Goal: Use online tool/utility: Utilize a website feature to perform a specific function

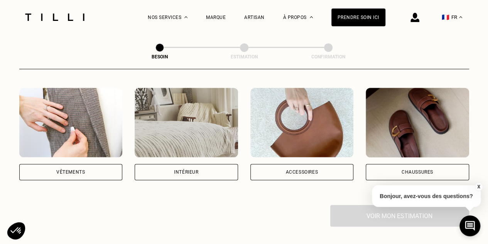
scroll to position [154, 0]
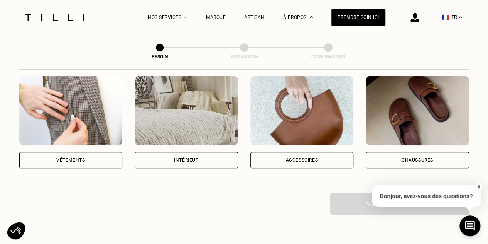
click at [191, 157] on div "Intérieur" at bounding box center [186, 159] width 24 height 5
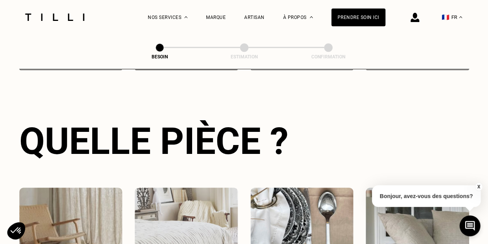
scroll to position [390, 0]
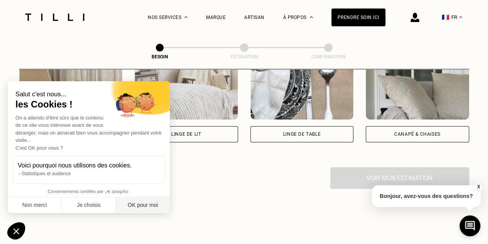
click at [151, 208] on button "OK pour moi" at bounding box center [143, 205] width 54 height 16
click at [71, 132] on div "Rideau" at bounding box center [70, 134] width 17 height 5
select select "FR"
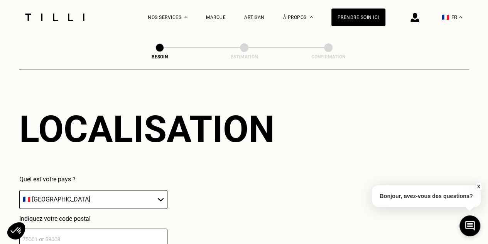
scroll to position [497, 0]
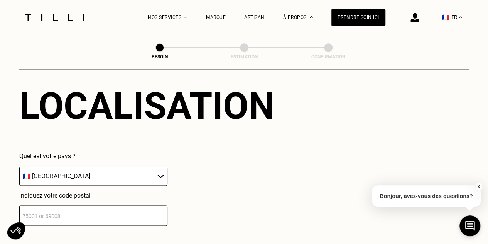
click at [99, 169] on select "🇩🇪 [GEOGRAPHIC_DATA] 🇦🇹 [GEOGRAPHIC_DATA] 🇧🇪 [GEOGRAPHIC_DATA] 🇧🇬 Bulgarie 🇨🇾 C…" at bounding box center [93, 175] width 148 height 19
click at [81, 213] on input "number" at bounding box center [93, 215] width 148 height 20
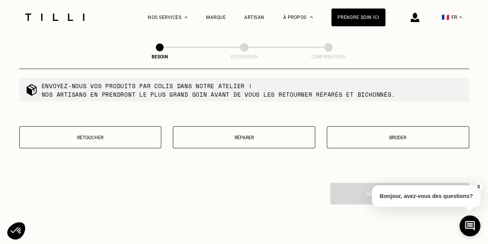
scroll to position [770, 0]
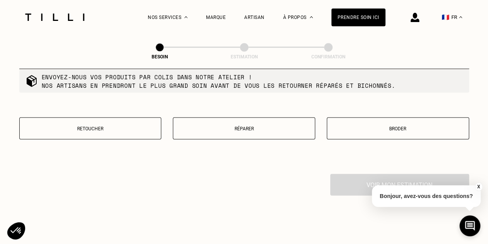
type input "41100"
click at [129, 126] on p "Retoucher" at bounding box center [91, 128] width 134 height 5
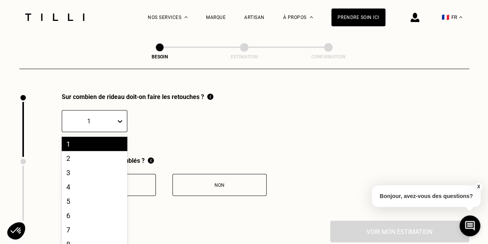
scroll to position [856, 0]
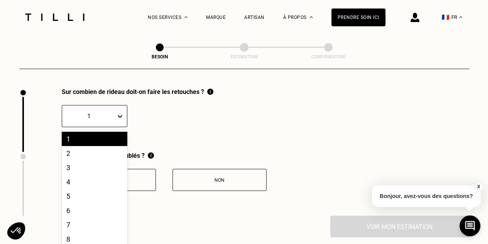
click at [118, 121] on div at bounding box center [121, 115] width 11 height 21
click at [84, 174] on div "4" at bounding box center [95, 181] width 66 height 14
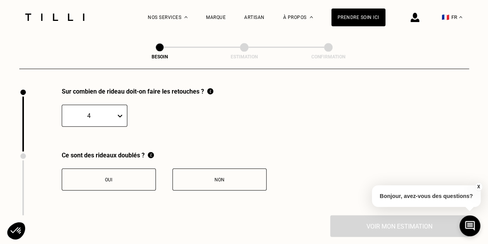
click at [122, 178] on button "Oui" at bounding box center [109, 179] width 94 height 22
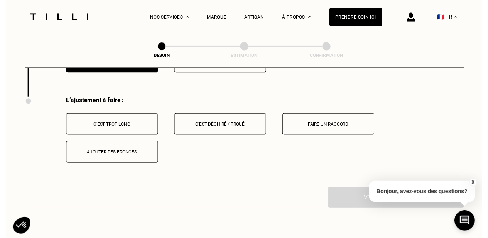
scroll to position [980, 0]
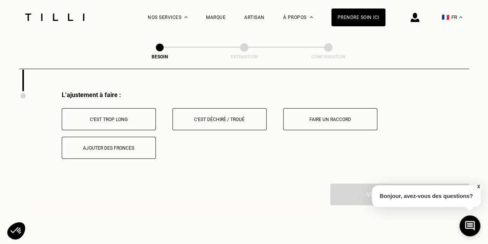
click at [96, 117] on div "C‘est trop long" at bounding box center [109, 119] width 86 height 5
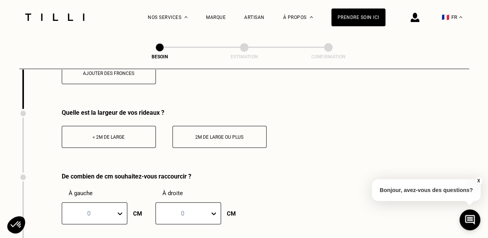
scroll to position [1057, 0]
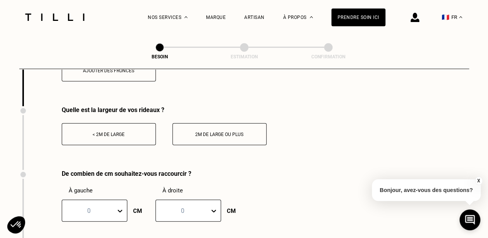
click at [112, 132] on div "< 2m de large" at bounding box center [109, 134] width 86 height 5
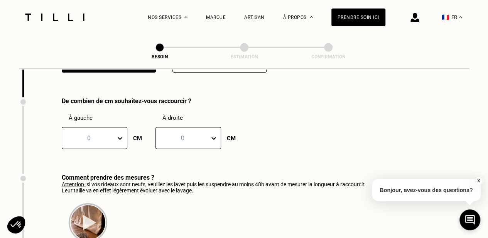
scroll to position [1135, 0]
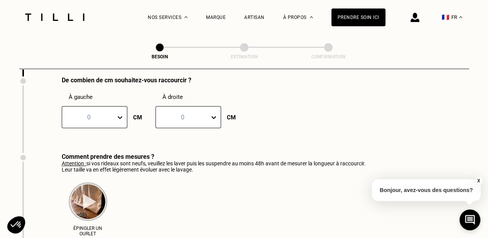
click at [107, 128] on div "0" at bounding box center [95, 117] width 66 height 22
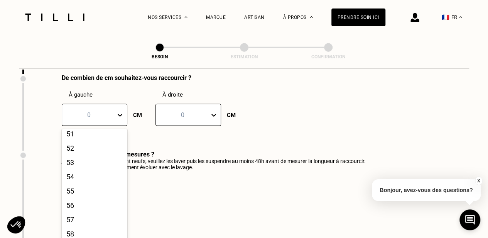
scroll to position [695, 0]
click at [76, 164] on div "50" at bounding box center [95, 157] width 66 height 14
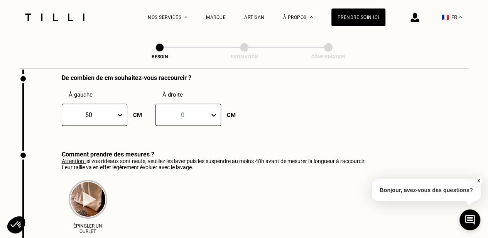
click at [186, 137] on div "De combien de cm souhaitez-vous raccourcir ? À gauche option 50, selected. 50 C…" at bounding box center [125, 112] width 213 height 76
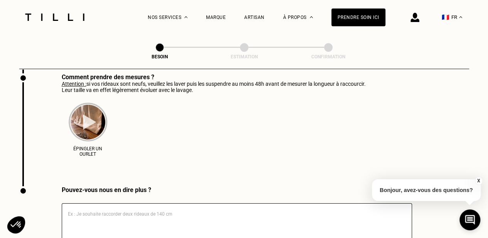
scroll to position [1308, 0]
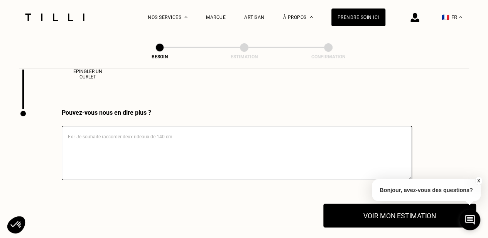
click at [372, 213] on button "Voir mon estimation" at bounding box center [399, 215] width 153 height 24
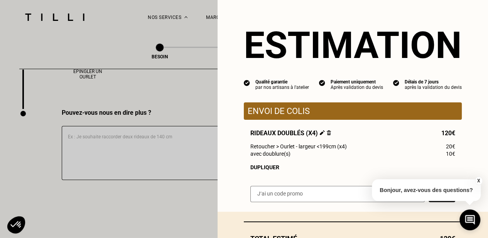
scroll to position [0, 0]
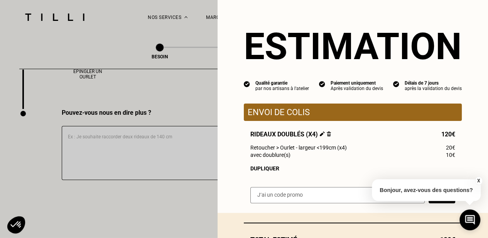
click at [218, 92] on div "Estimation Qualité garantie par nos artisans à l'atelier Paiement uniquement Ap…" at bounding box center [353, 106] width 271 height 213
